Goal: Task Accomplishment & Management: Manage account settings

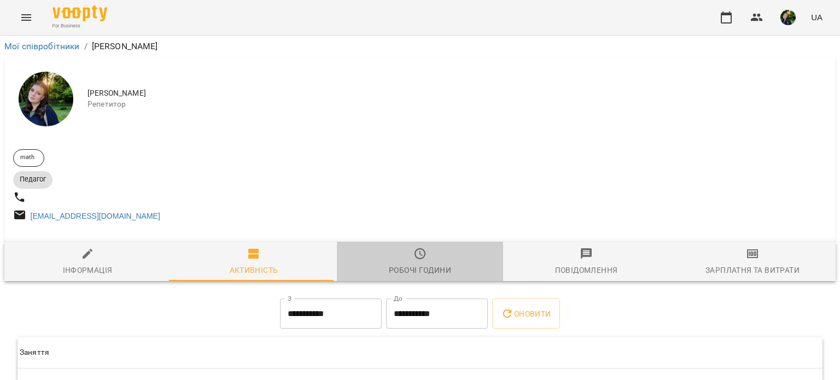
click at [424, 264] on span "Робочі години" at bounding box center [419, 262] width 153 height 30
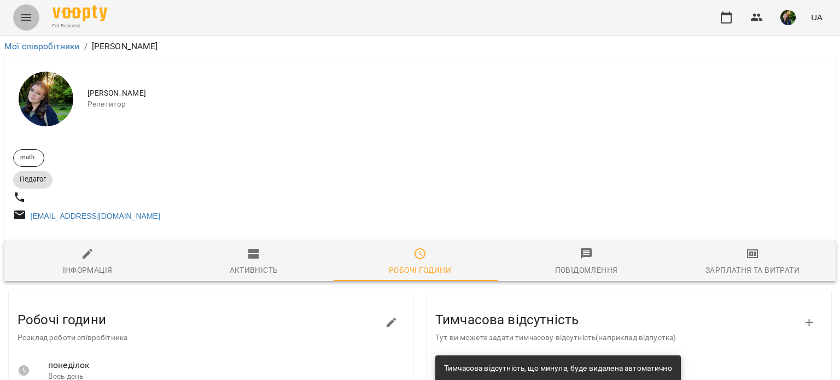
click at [30, 8] on button "Menu" at bounding box center [26, 17] width 26 height 26
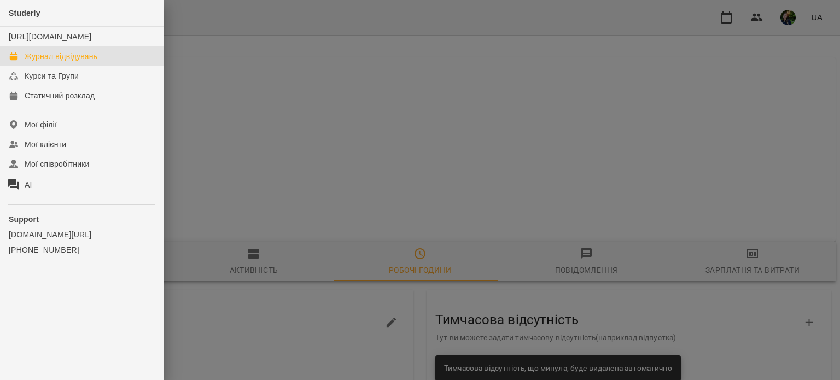
click at [52, 62] on div "Журнал відвідувань" at bounding box center [61, 56] width 73 height 11
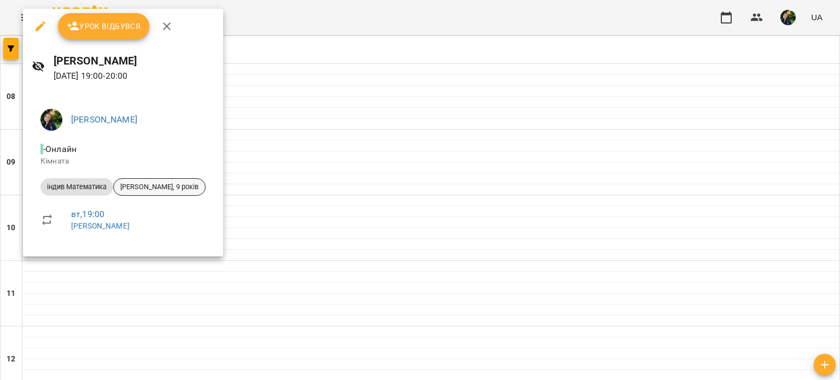
click at [149, 184] on span "[PERSON_NAME], 9 років" at bounding box center [159, 187] width 91 height 10
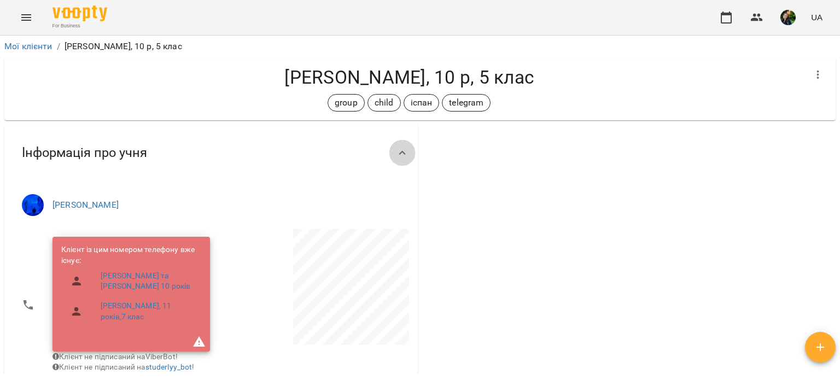
click at [401, 153] on icon at bounding box center [402, 153] width 13 height 13
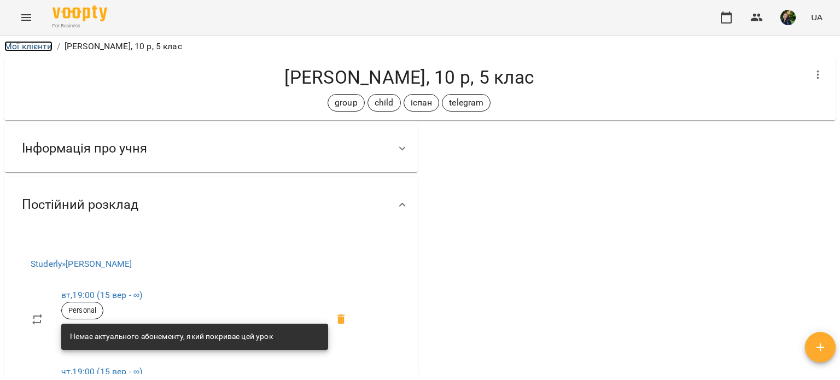
click at [33, 46] on link "Мої клієнти" at bounding box center [28, 46] width 48 height 10
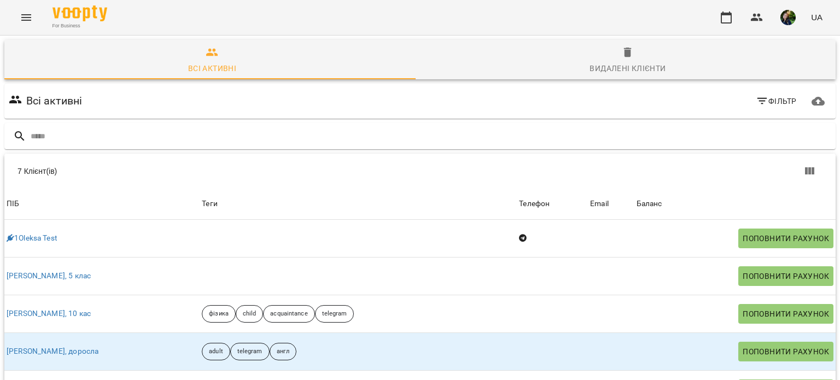
click at [28, 18] on icon "Menu" at bounding box center [26, 17] width 10 height 7
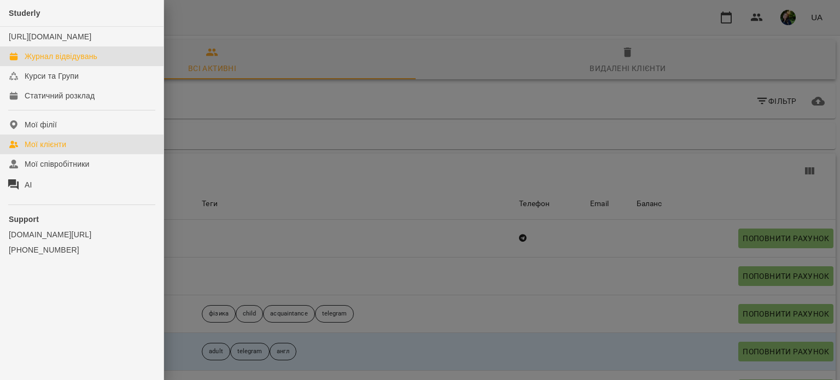
click at [74, 62] on div "Журнал відвідувань" at bounding box center [61, 56] width 73 height 11
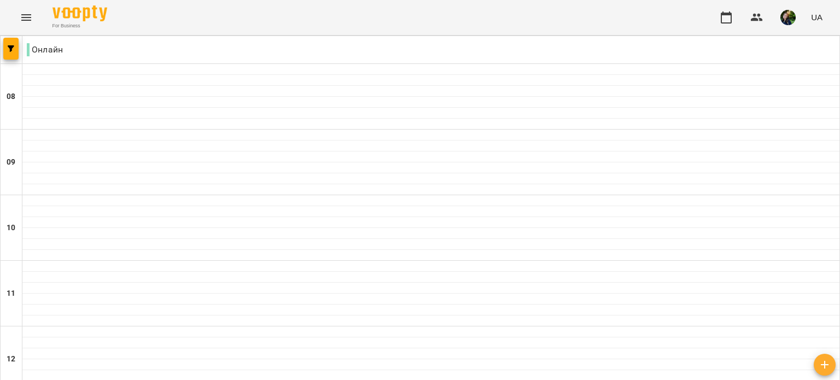
click at [722, 19] on icon "button" at bounding box center [726, 17] width 11 height 12
click at [13, 45] on button "button" at bounding box center [10, 49] width 15 height 22
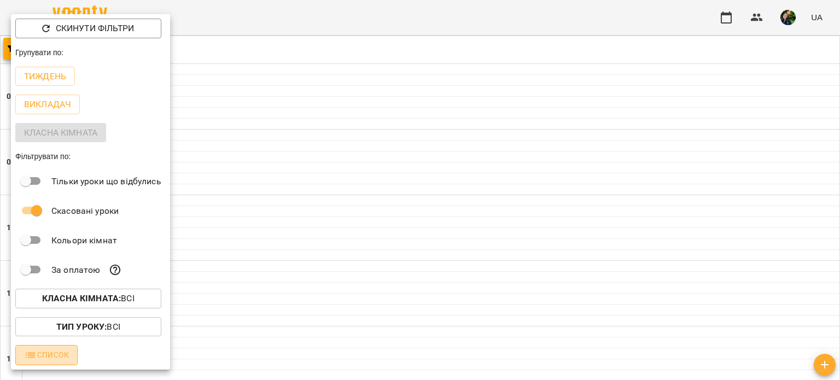
click at [63, 358] on span "Список" at bounding box center [46, 354] width 45 height 13
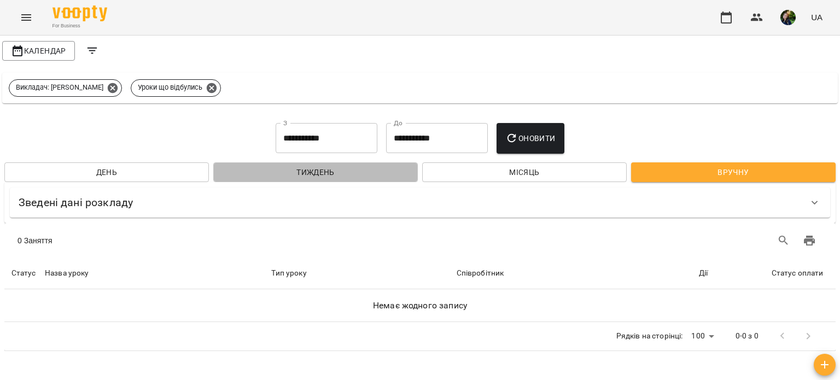
click at [315, 167] on span "Тиждень" at bounding box center [315, 172] width 187 height 13
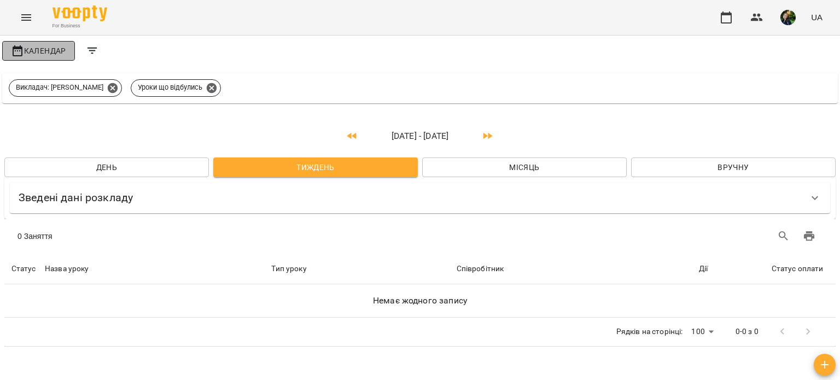
click at [35, 56] on span "Календар" at bounding box center [38, 50] width 55 height 13
